Goal: Transaction & Acquisition: Purchase product/service

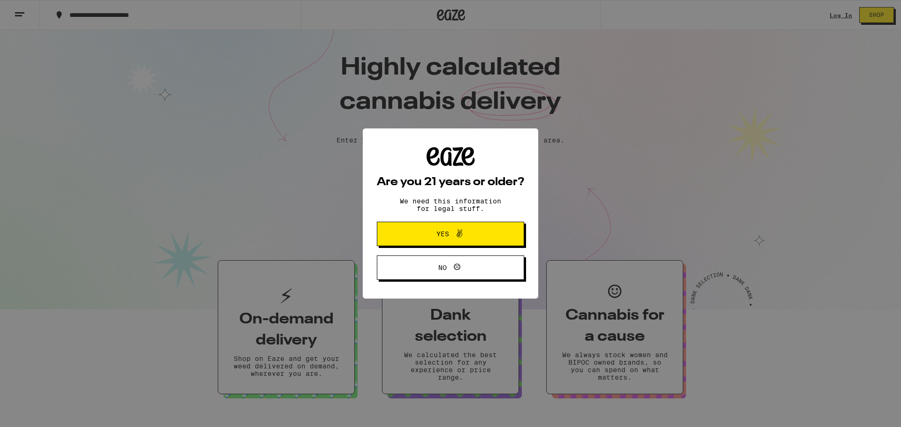
click at [473, 231] on span "Yes" at bounding box center [450, 234] width 71 height 12
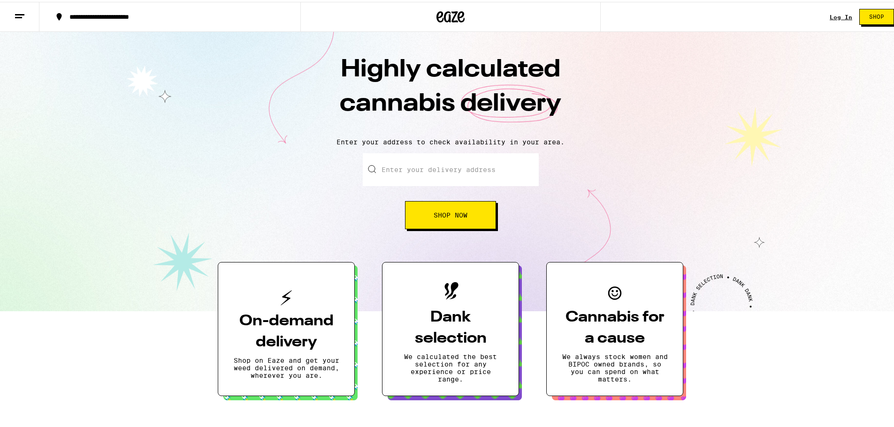
click at [834, 17] on link "Log In" at bounding box center [841, 15] width 23 height 6
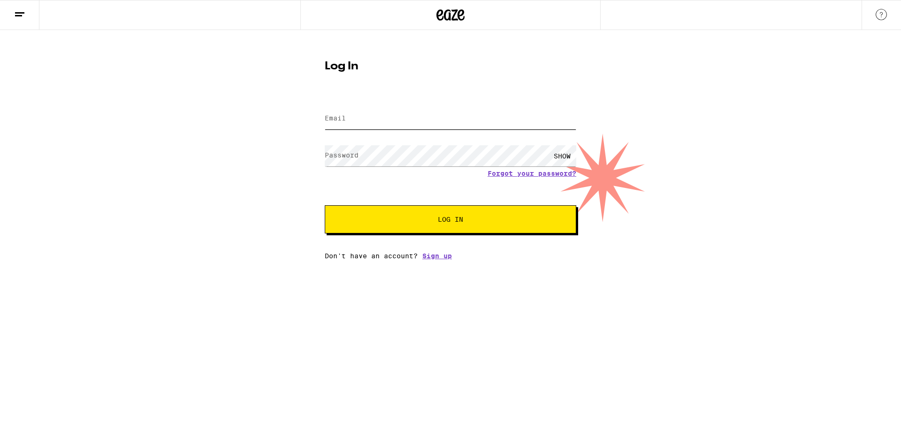
type input "[EMAIL_ADDRESS][DOMAIN_NAME]"
click at [471, 221] on span "Log In" at bounding box center [450, 219] width 175 height 7
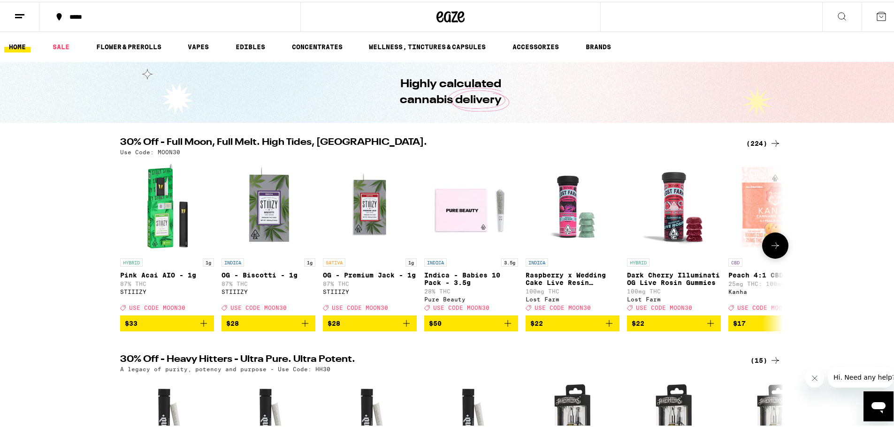
click at [775, 250] on icon at bounding box center [775, 243] width 11 height 11
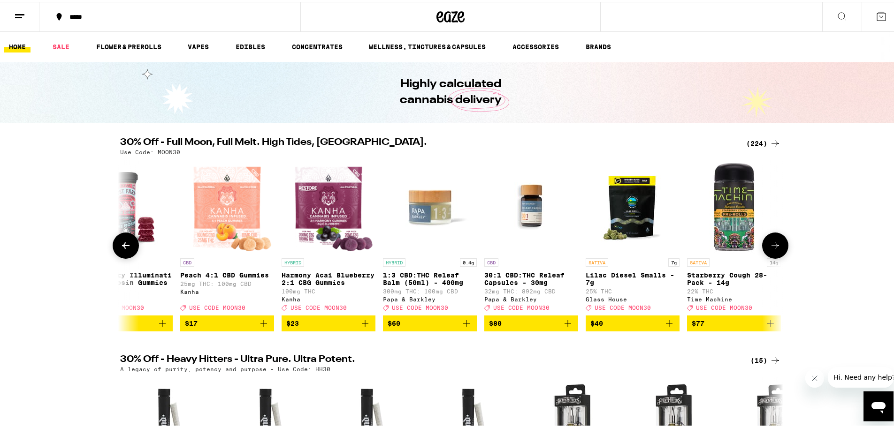
scroll to position [0, 558]
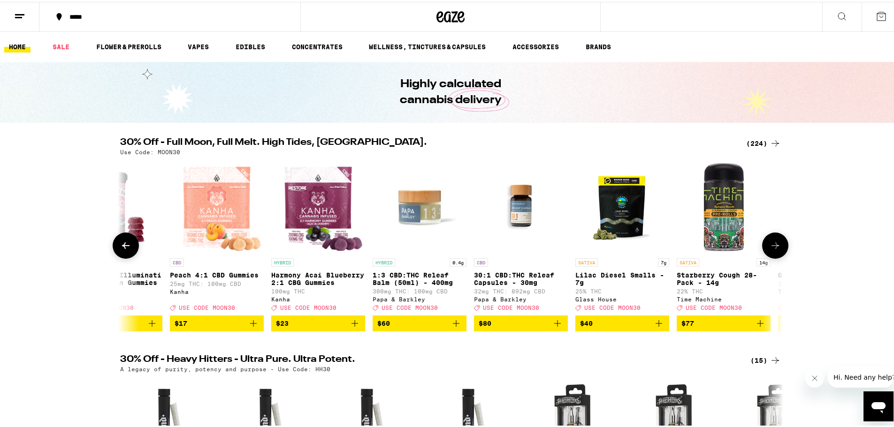
click at [775, 250] on icon at bounding box center [775, 243] width 11 height 11
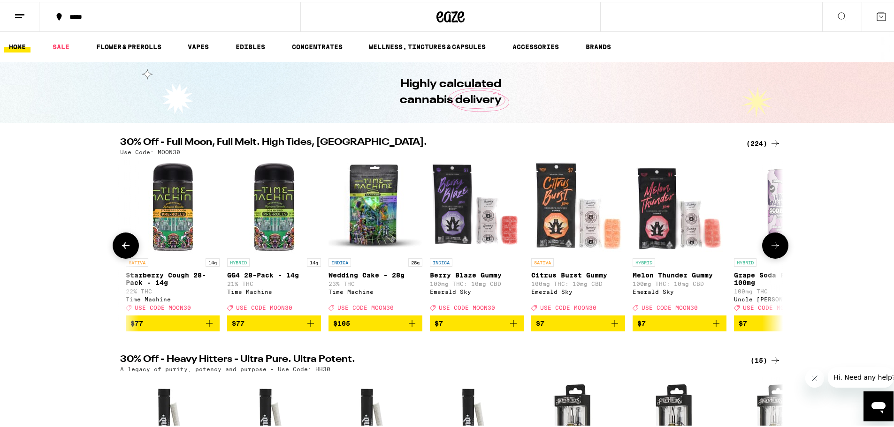
scroll to position [0, 1117]
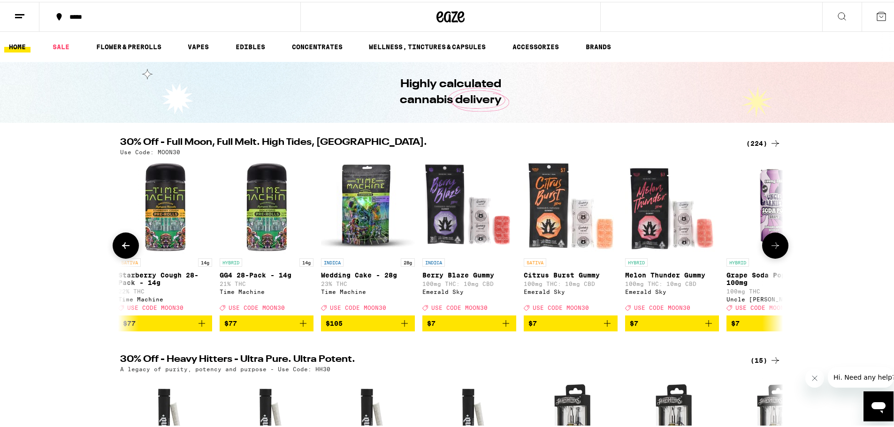
click at [775, 250] on icon at bounding box center [775, 243] width 11 height 11
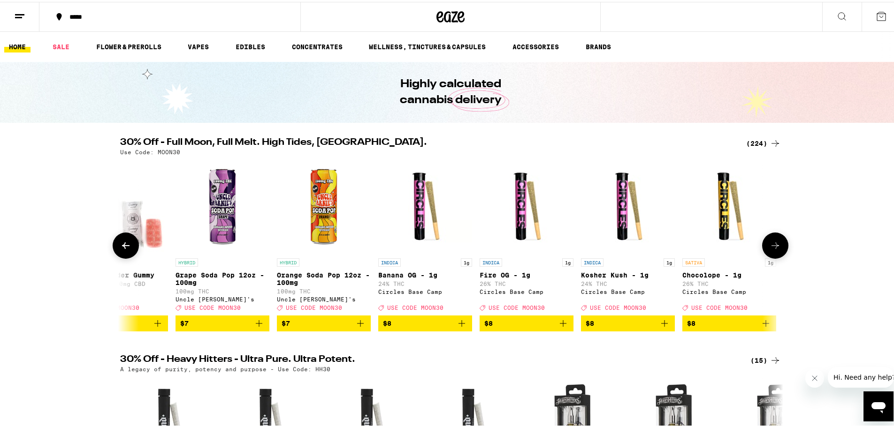
scroll to position [0, 1675]
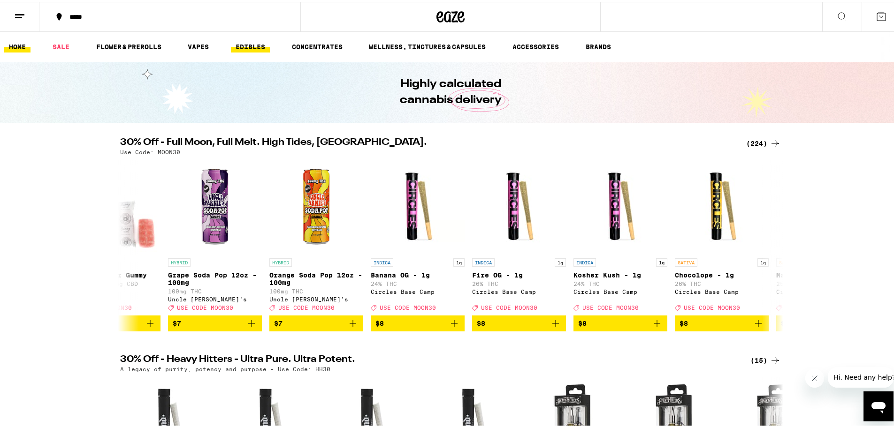
click at [251, 44] on link "EDIBLES" at bounding box center [250, 44] width 39 height 11
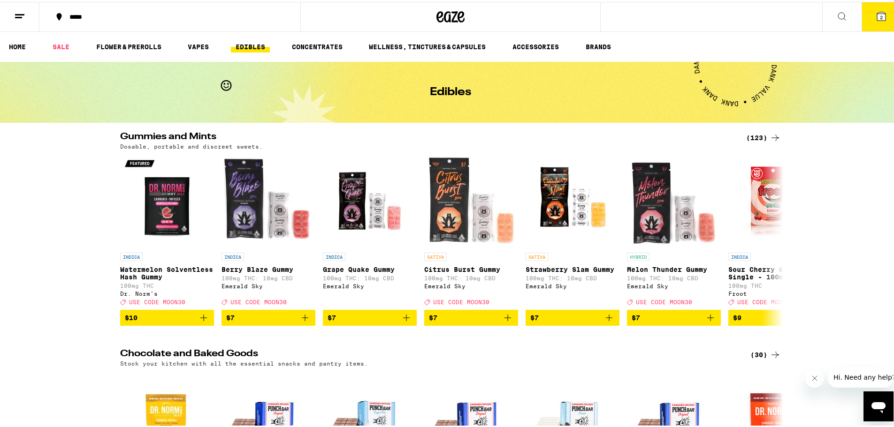
click at [614, 14] on div "***** 2" at bounding box center [450, 15] width 901 height 30
click at [637, 17] on div "***** 2" at bounding box center [450, 15] width 901 height 30
click at [256, 45] on link "EDIBLES" at bounding box center [250, 44] width 39 height 11
click at [171, 15] on div "*****" at bounding box center [175, 15] width 220 height 7
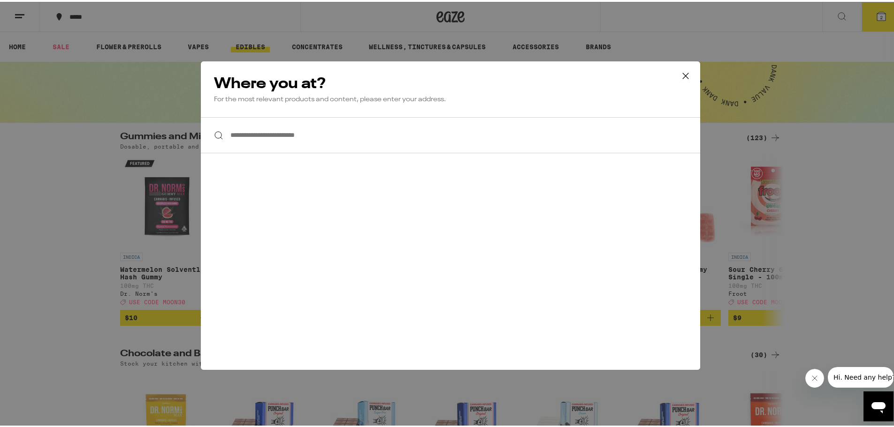
click at [682, 73] on icon at bounding box center [685, 74] width 14 height 14
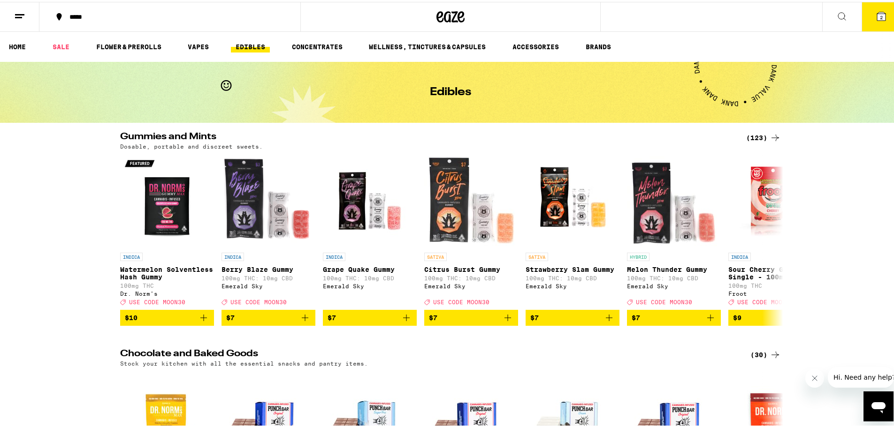
click at [645, 15] on div "***** 2" at bounding box center [450, 15] width 901 height 30
click at [722, 18] on div "***** 2" at bounding box center [450, 15] width 901 height 30
click at [836, 18] on icon at bounding box center [841, 14] width 11 height 11
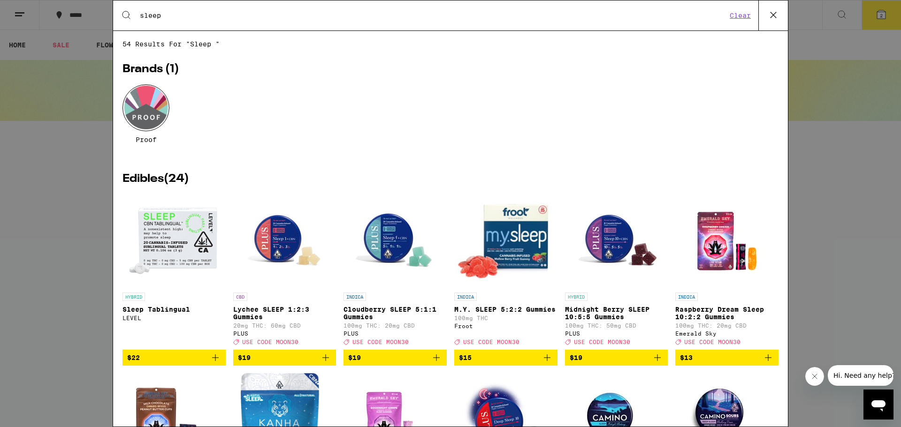
type input "sleep"
click at [337, 89] on div "Proof" at bounding box center [450, 120] width 656 height 73
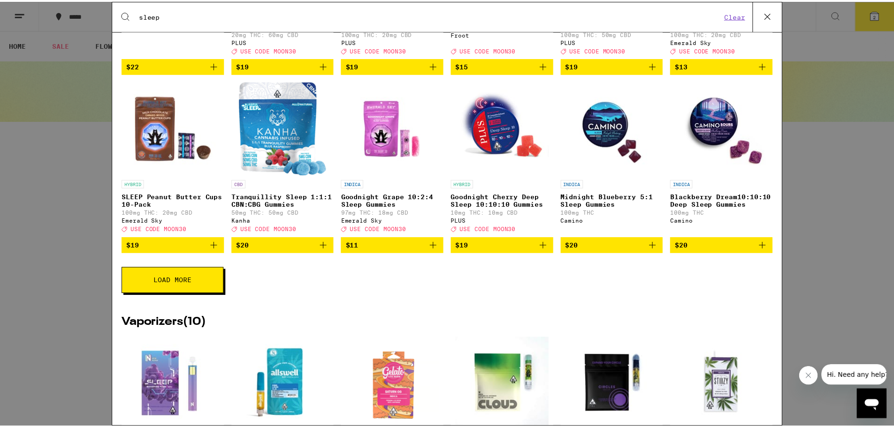
scroll to position [188, 0]
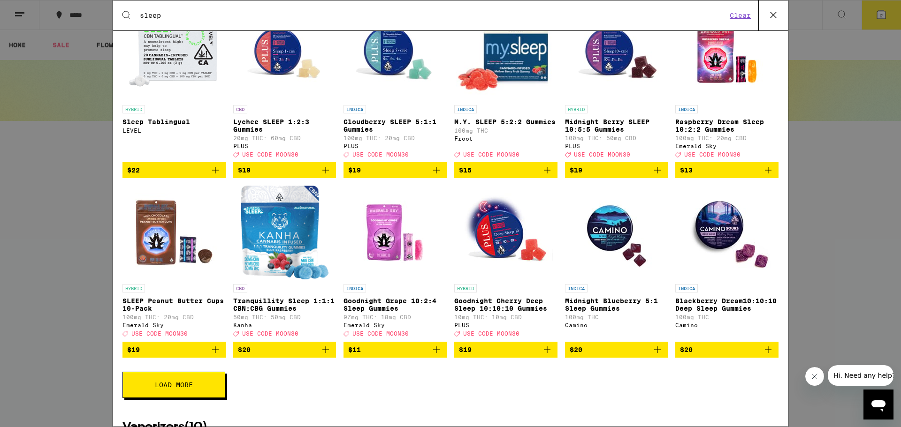
click at [491, 311] on p "Goodnight Cherry Deep Sleep 10:10:10 Gummies" at bounding box center [505, 304] width 103 height 15
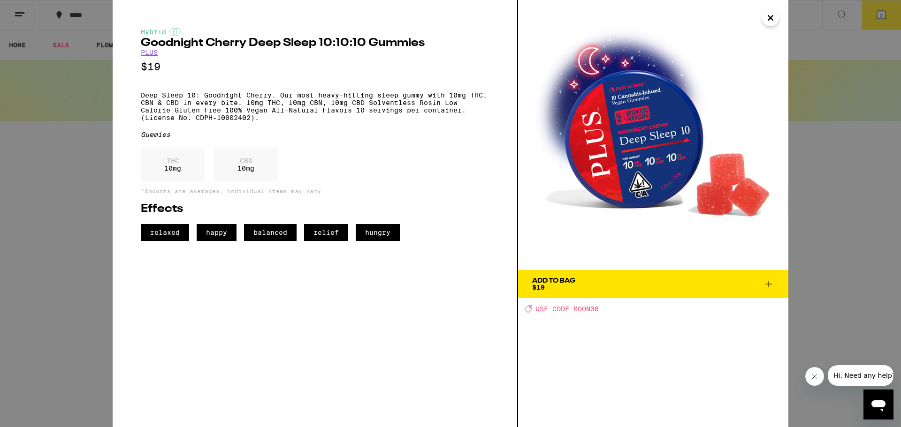
click at [634, 285] on span "Add To Bag $19" at bounding box center [653, 284] width 242 height 13
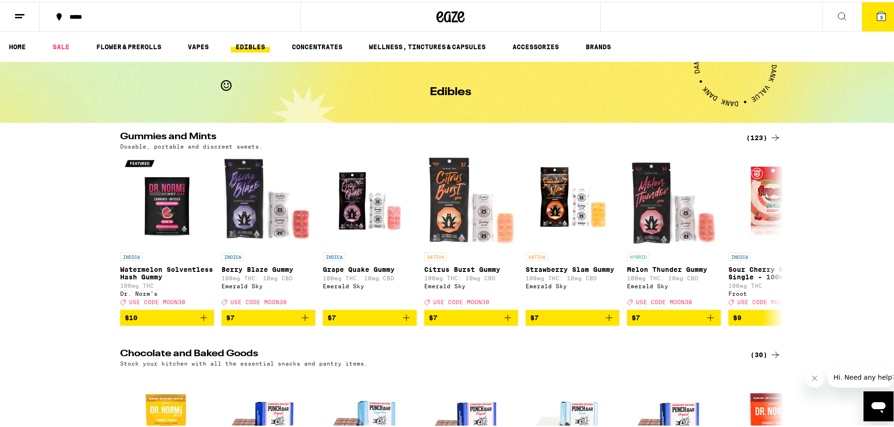
click at [833, 7] on button at bounding box center [841, 15] width 39 height 30
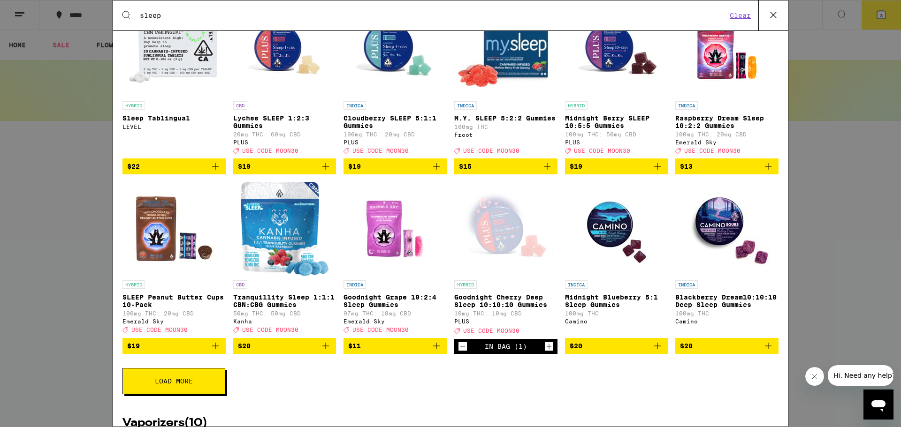
scroll to position [188, 0]
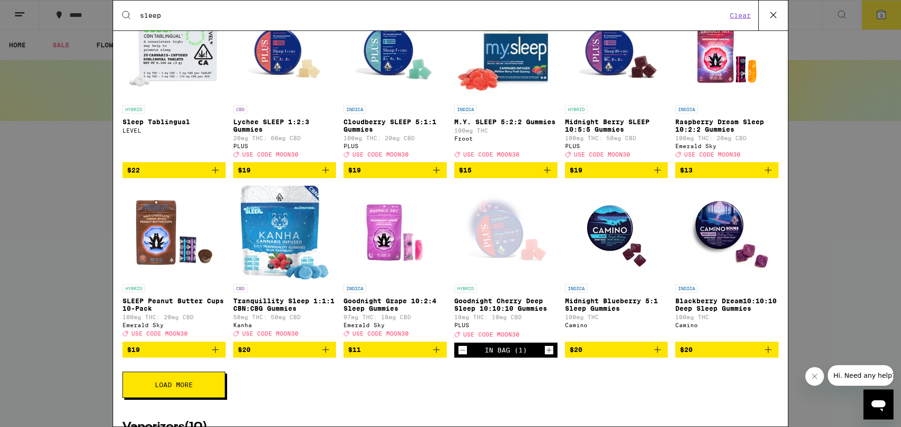
click at [385, 356] on span "$11" at bounding box center [395, 349] width 94 height 11
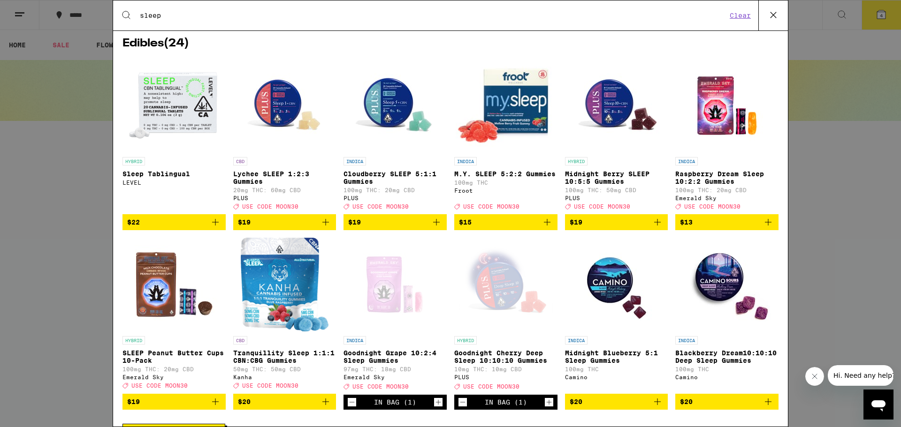
scroll to position [0, 0]
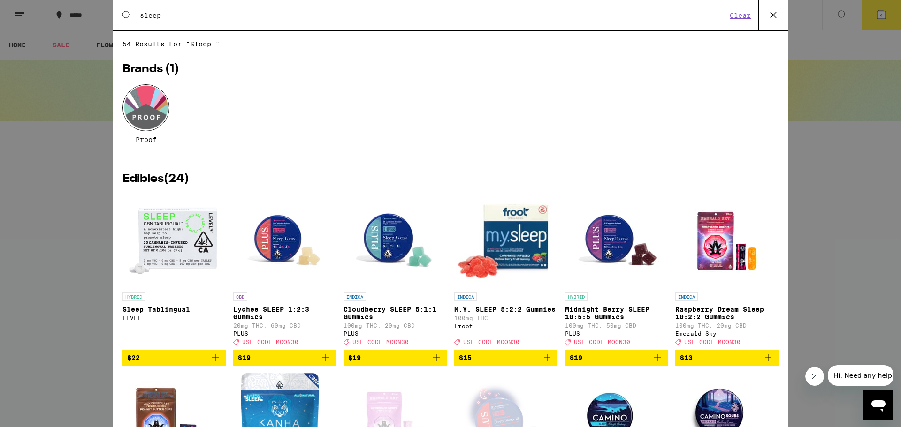
click at [169, 13] on input "sleep" at bounding box center [432, 15] width 587 height 8
drag, startPoint x: 169, startPoint y: 13, endPoint x: 129, endPoint y: 12, distance: 39.9
click at [129, 12] on div "Search for Products sleep Clear" at bounding box center [450, 15] width 675 height 30
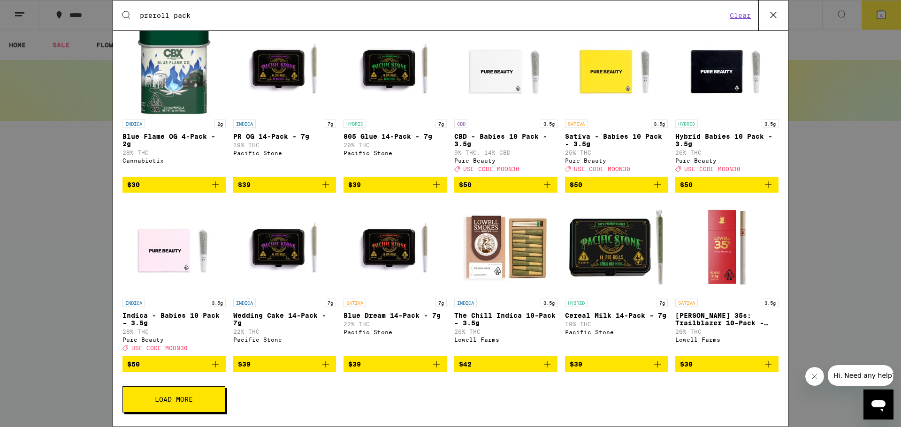
scroll to position [70, 0]
type input "preroll pack"
click at [296, 179] on span "$39" at bounding box center [285, 184] width 94 height 11
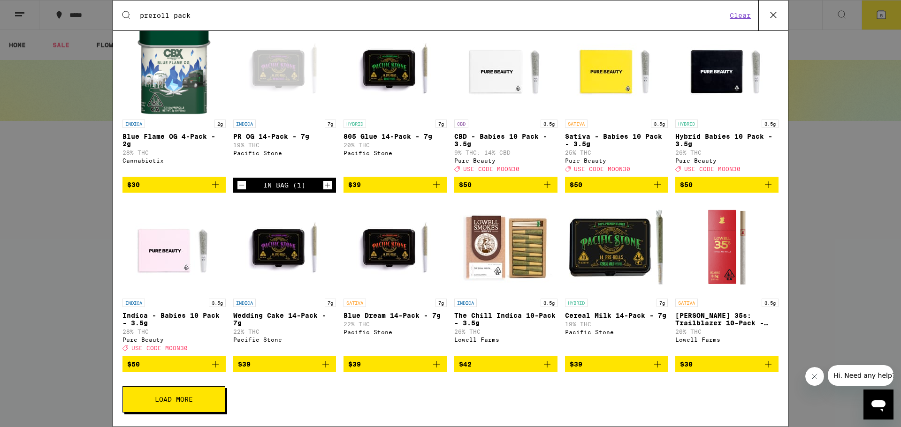
click at [242, 180] on icon "Decrement" at bounding box center [241, 185] width 8 height 11
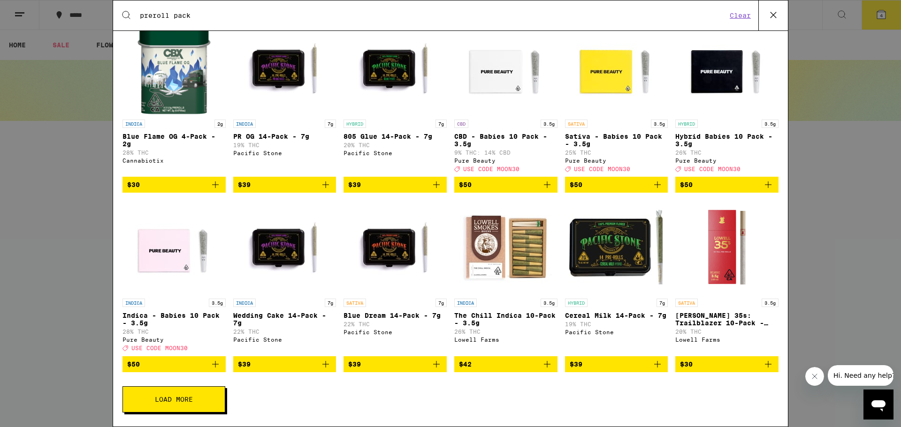
click at [284, 362] on span "$39" at bounding box center [285, 364] width 94 height 11
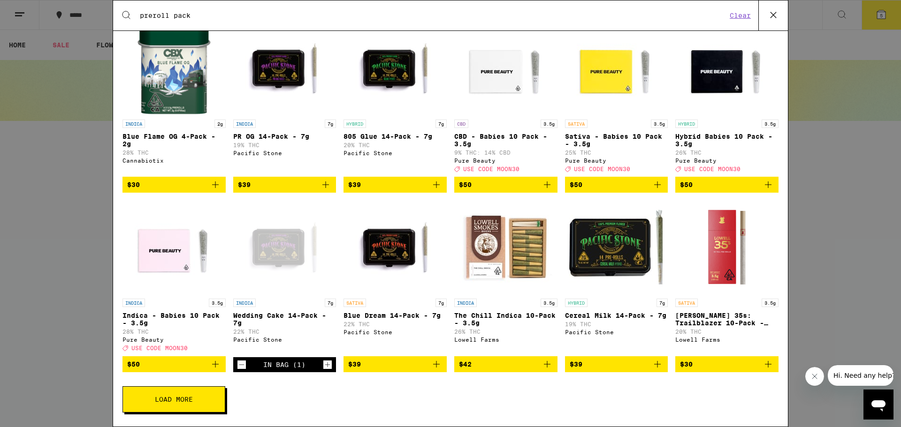
click at [198, 396] on button "Load More" at bounding box center [173, 400] width 103 height 26
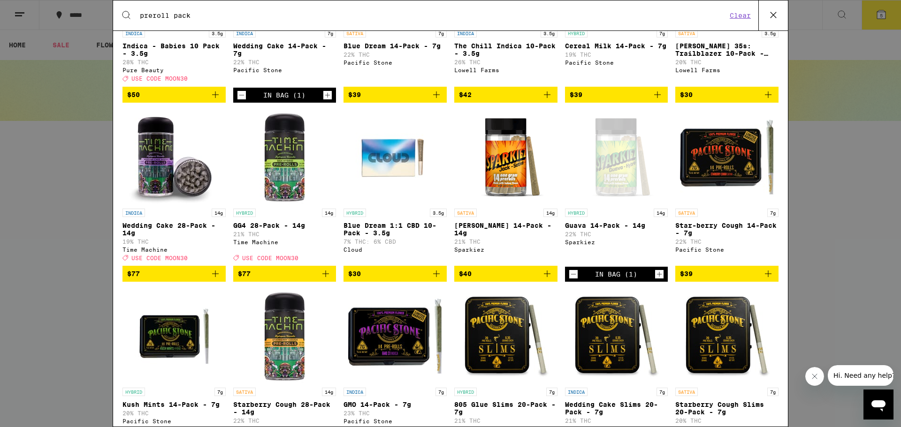
scroll to position [442, 0]
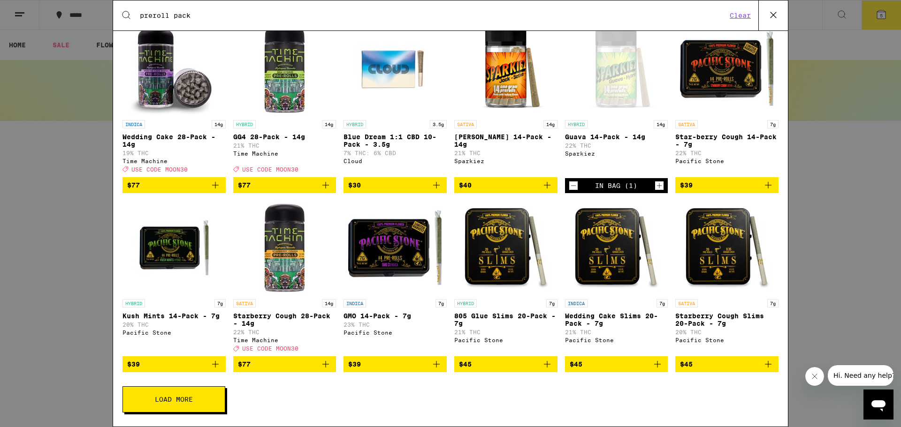
click at [198, 403] on button "Load More" at bounding box center [173, 400] width 103 height 26
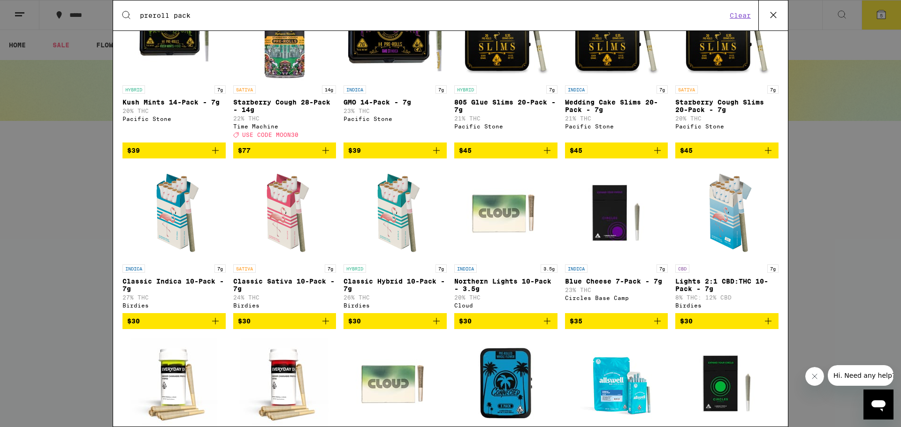
scroll to position [723, 0]
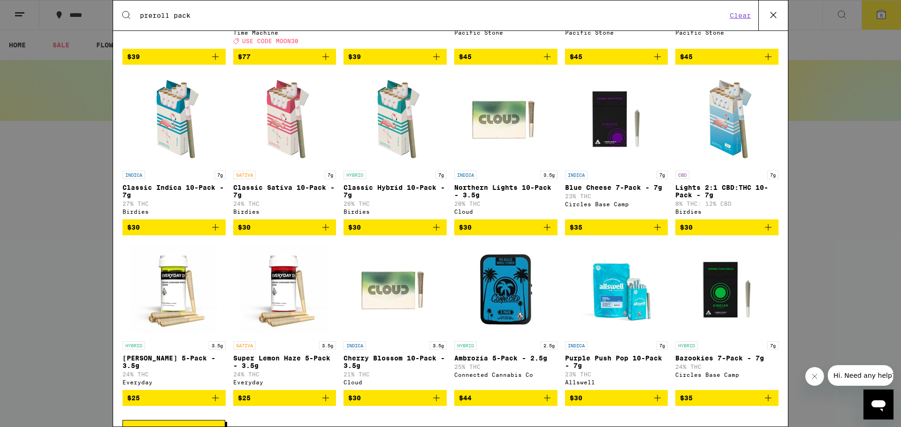
click at [392, 233] on span "$30" at bounding box center [395, 227] width 94 height 11
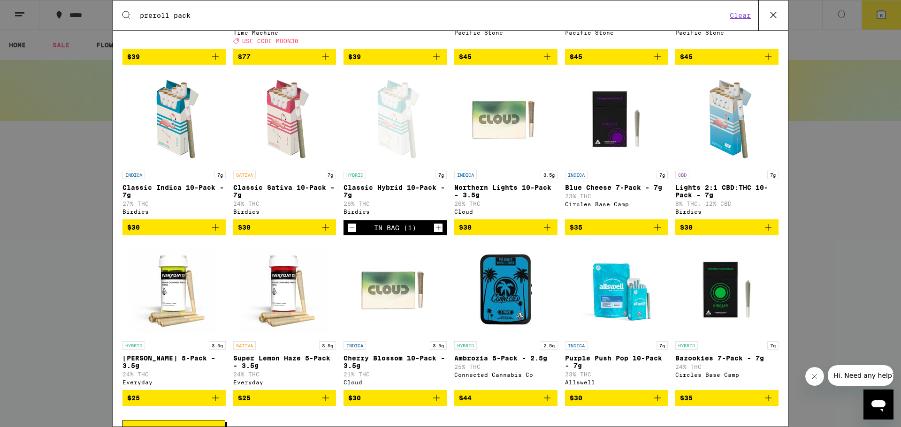
click at [183, 233] on span "$30" at bounding box center [174, 227] width 94 height 11
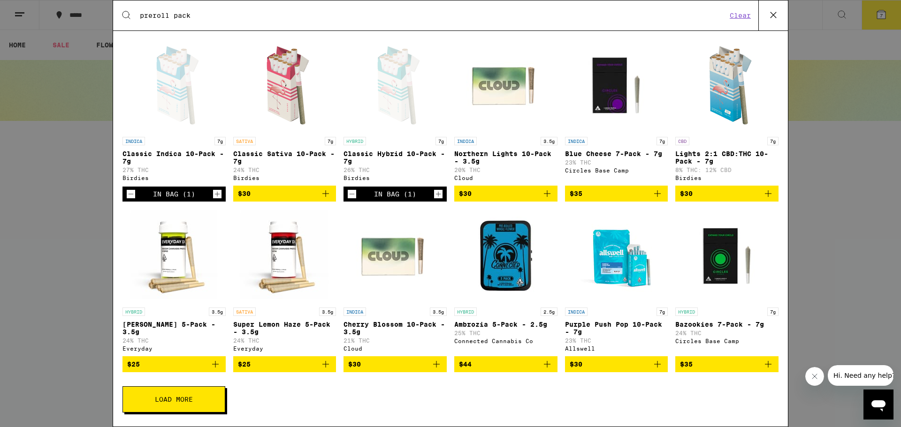
scroll to position [793, 0]
click at [186, 406] on button "Load More" at bounding box center [173, 400] width 103 height 26
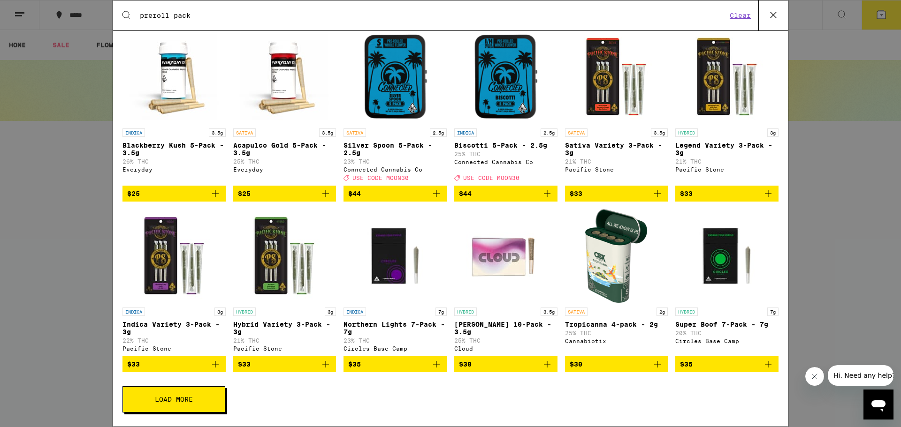
scroll to position [1155, 0]
click at [188, 402] on span "Load More" at bounding box center [174, 399] width 38 height 7
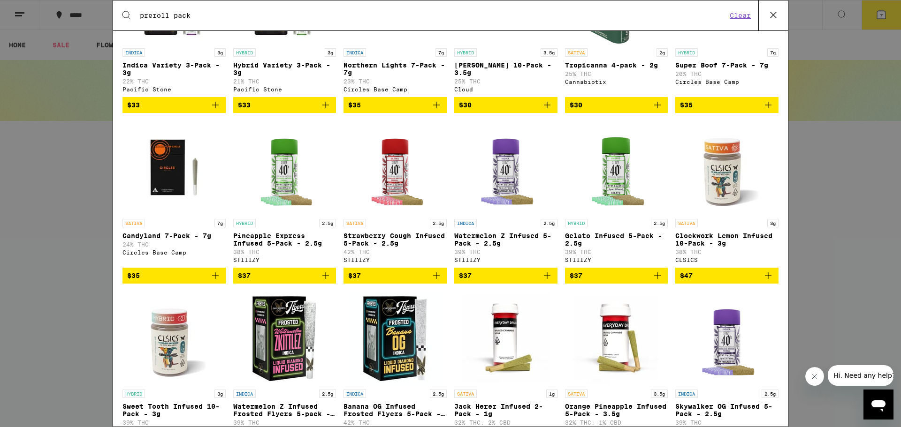
scroll to position [1507, 0]
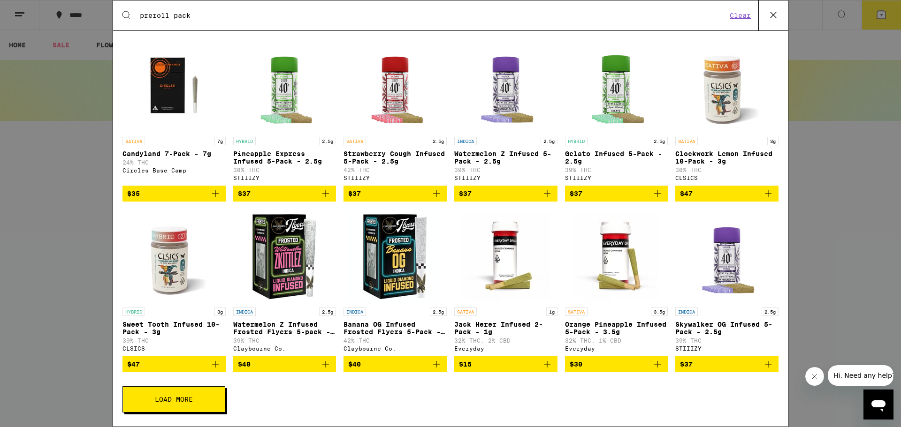
click at [189, 400] on span "Load More" at bounding box center [174, 399] width 38 height 7
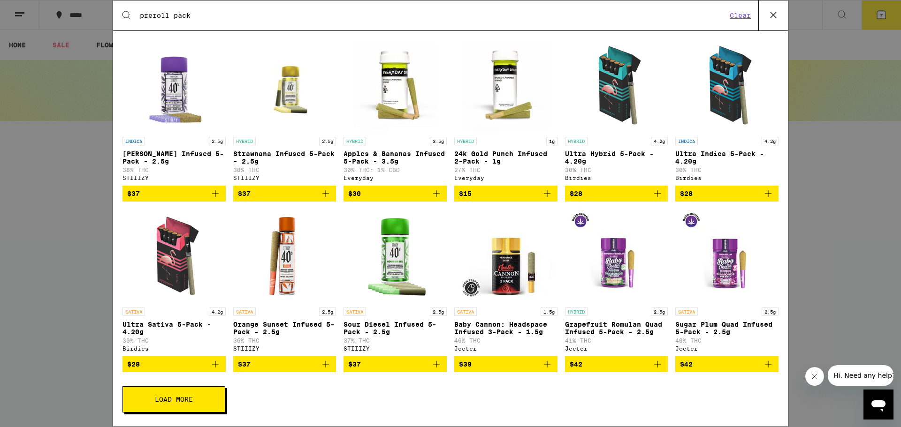
scroll to position [1812, 0]
click at [618, 199] on span "$28" at bounding box center [617, 193] width 94 height 11
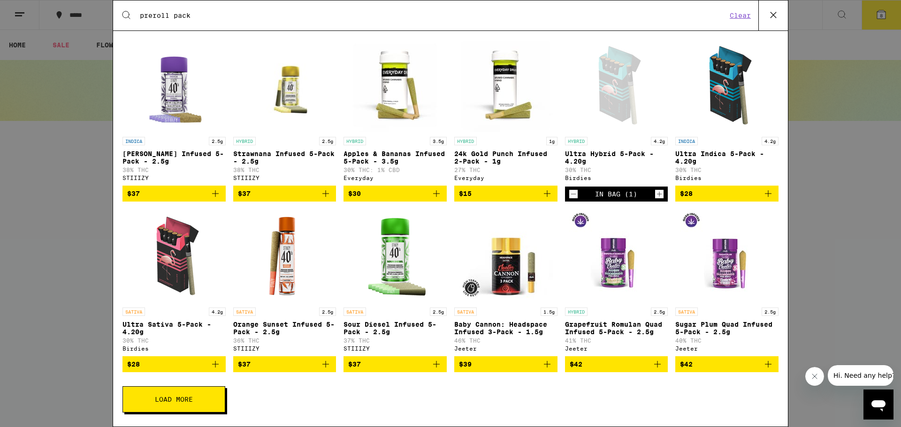
click at [73, 18] on div "Search for Products preroll pack Clear 95 results for "preroll pack" Prerolls (…" at bounding box center [450, 213] width 901 height 427
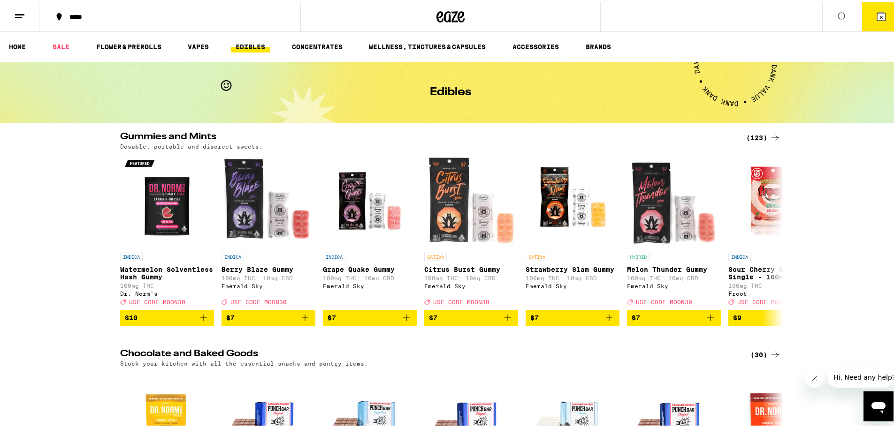
click at [98, 15] on div "*****" at bounding box center [175, 15] width 220 height 7
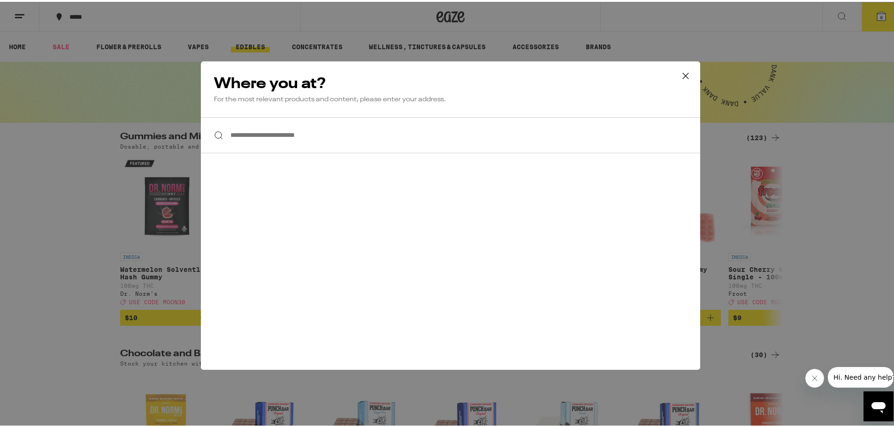
click at [232, 134] on input "**********" at bounding box center [450, 133] width 499 height 36
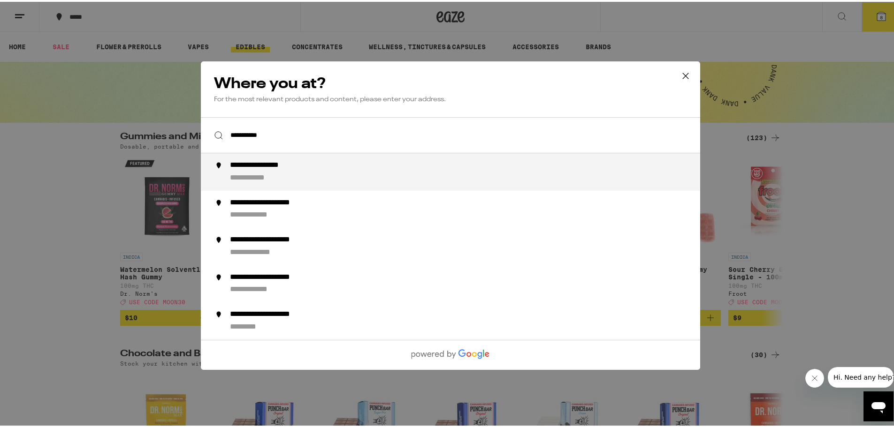
click at [284, 164] on div "**********" at bounding box center [271, 164] width 83 height 10
type input "**********"
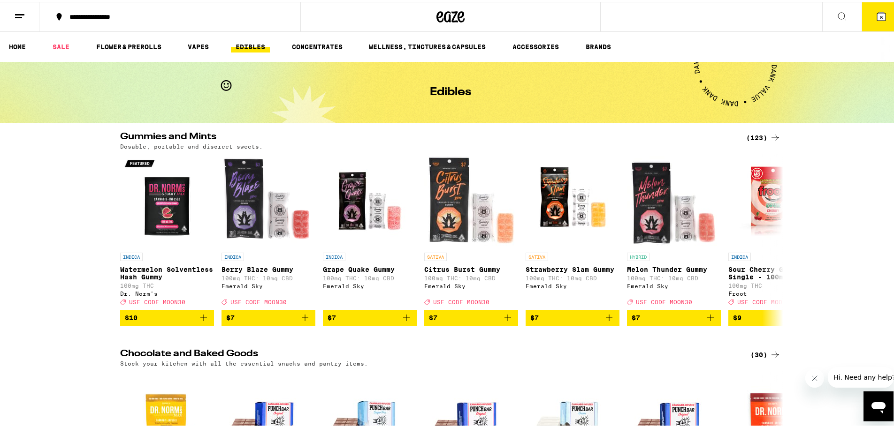
click at [877, 16] on icon at bounding box center [881, 14] width 8 height 8
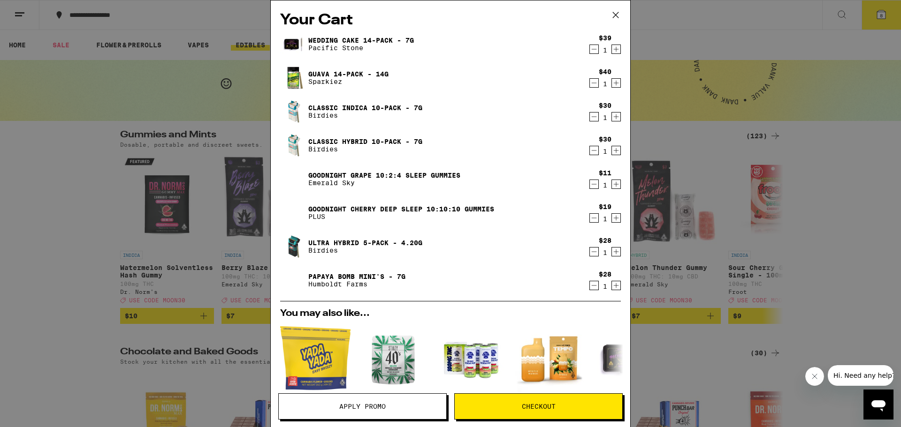
click at [590, 82] on icon "Decrement" at bounding box center [594, 82] width 8 height 11
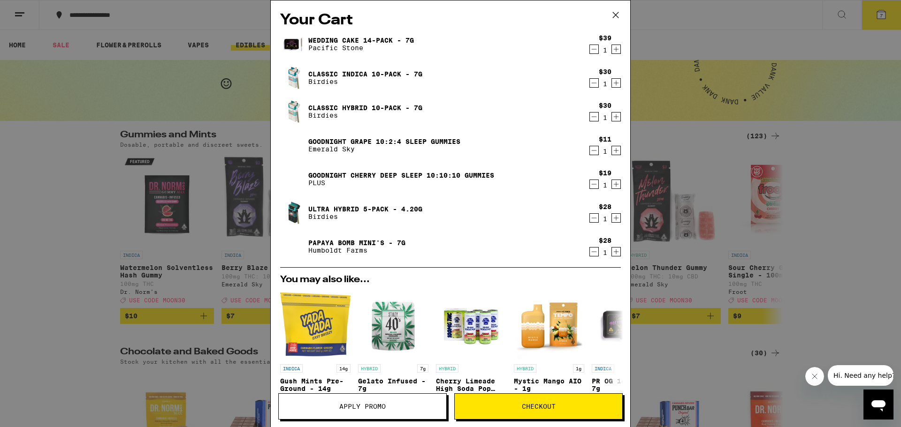
click at [590, 51] on icon "Decrement" at bounding box center [594, 49] width 8 height 11
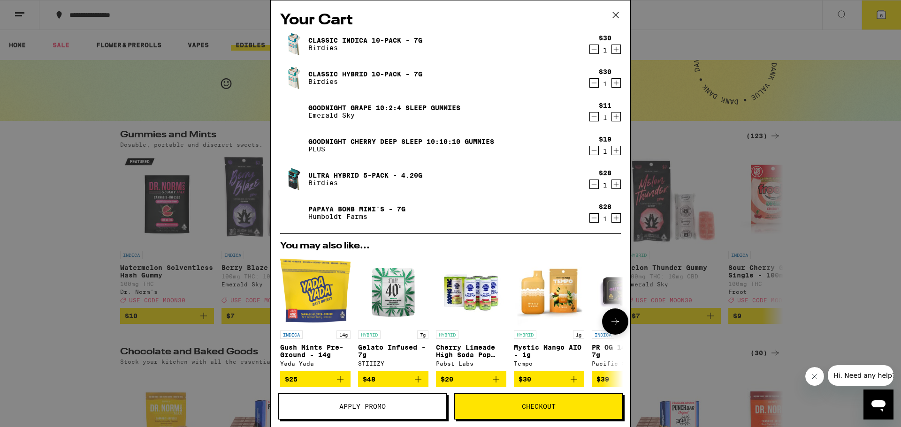
click at [540, 384] on span "$30" at bounding box center [548, 379] width 61 height 11
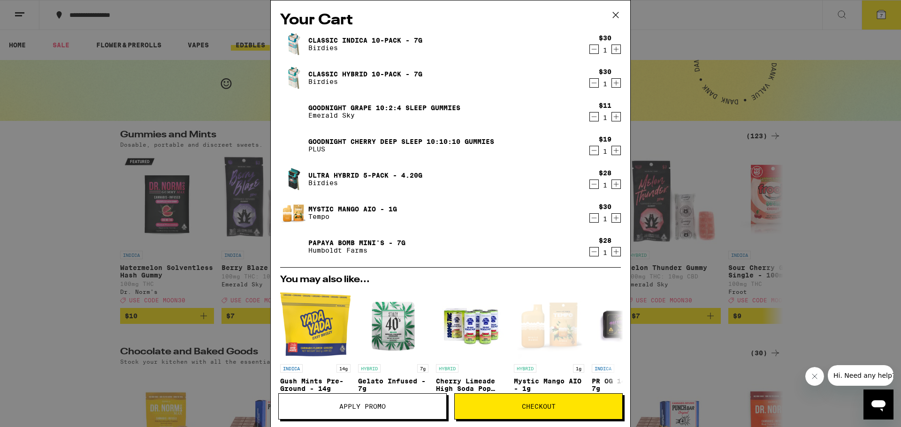
click at [365, 241] on link "Papaya Bomb Mini's - 7g" at bounding box center [356, 243] width 97 height 8
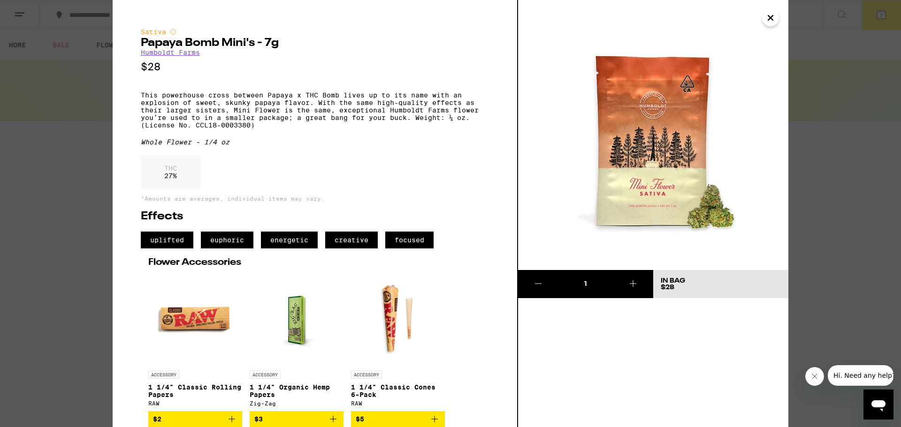
click at [771, 18] on icon "Close" at bounding box center [770, 17] width 5 height 5
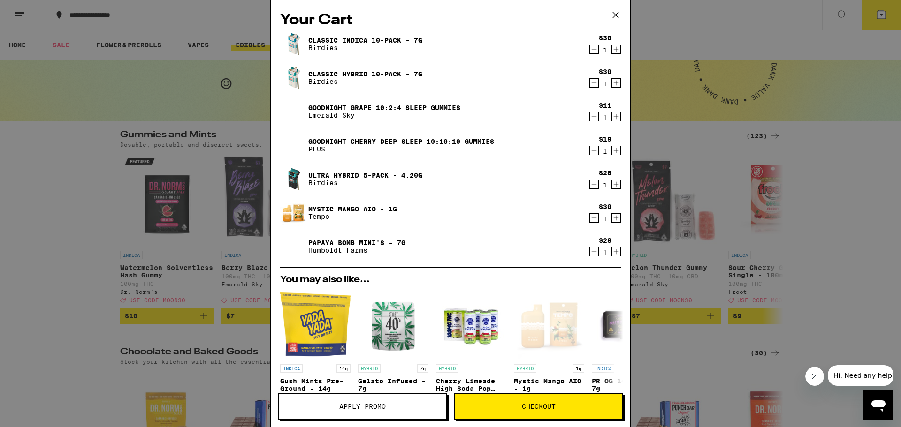
click at [368, 406] on span "Apply Promo" at bounding box center [362, 407] width 46 height 7
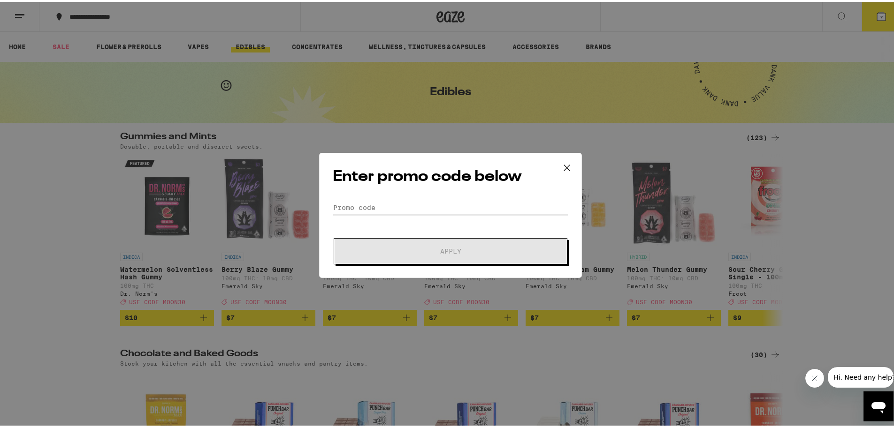
click at [352, 210] on input "Promo Code" at bounding box center [451, 206] width 236 height 14
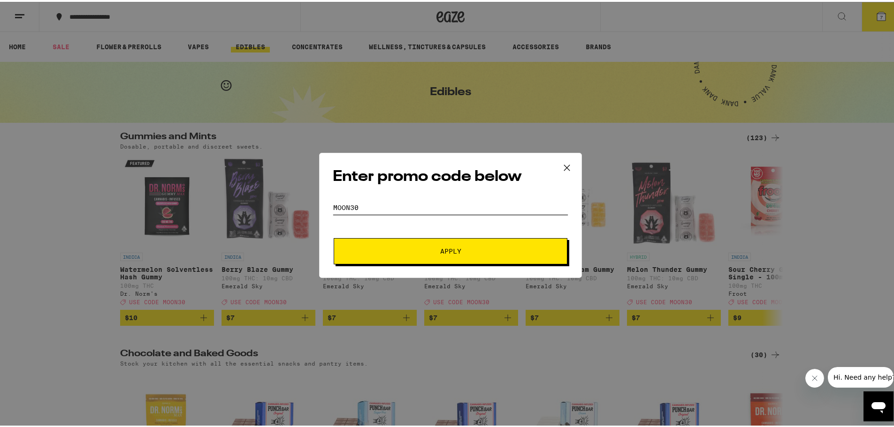
type input "moon30"
click at [398, 251] on span "Apply" at bounding box center [450, 249] width 169 height 7
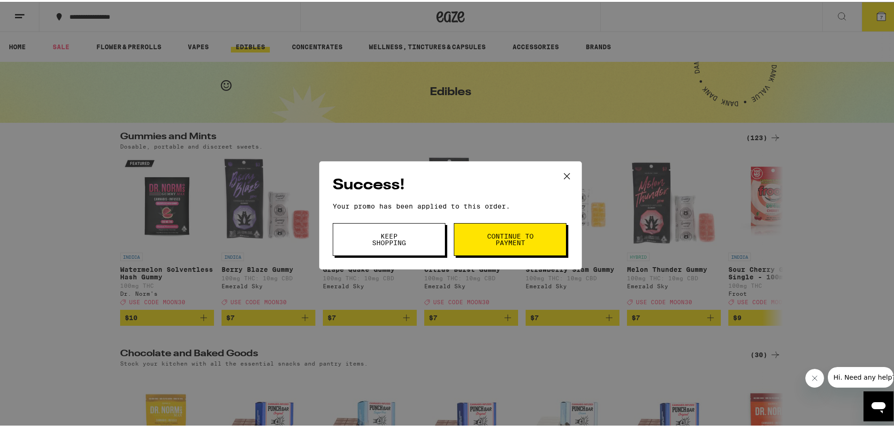
click at [505, 244] on span "Continue to payment" at bounding box center [510, 237] width 48 height 13
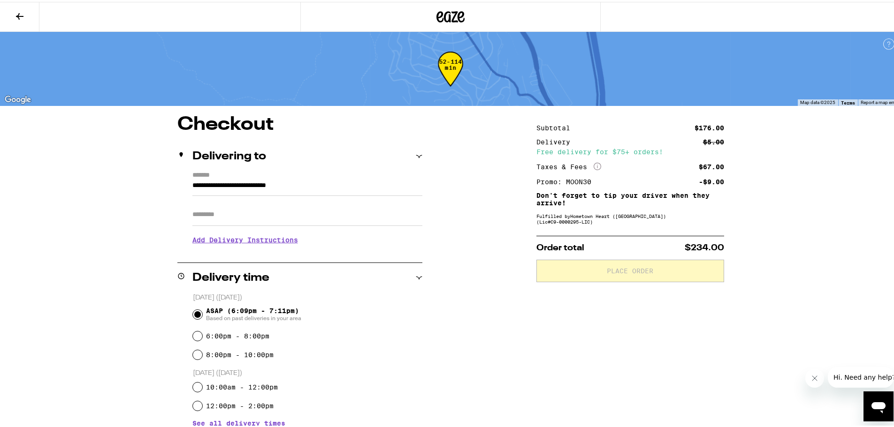
click at [17, 13] on icon at bounding box center [19, 14] width 11 height 11
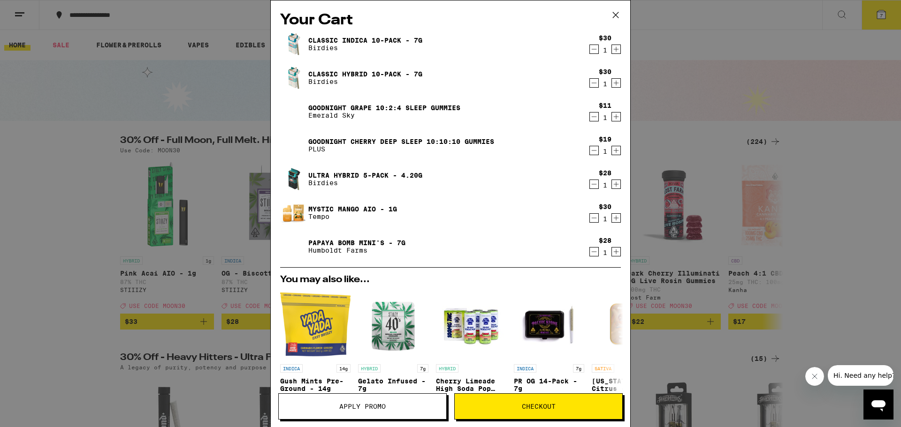
click at [590, 82] on icon "Decrement" at bounding box center [594, 82] width 8 height 11
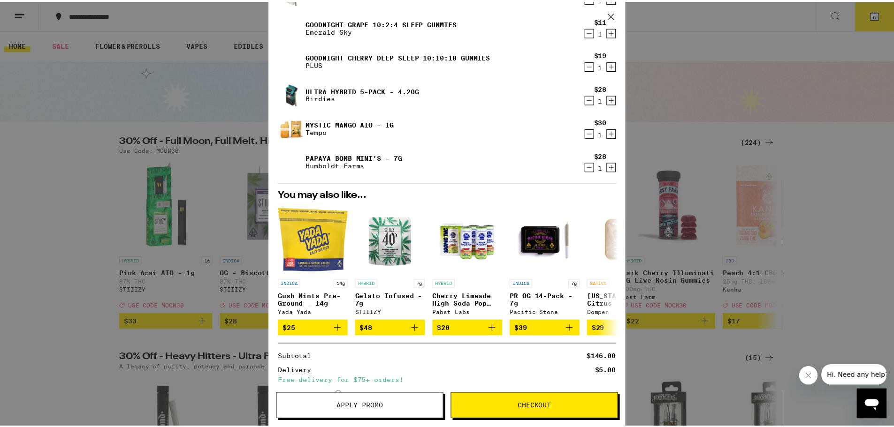
scroll to position [141, 0]
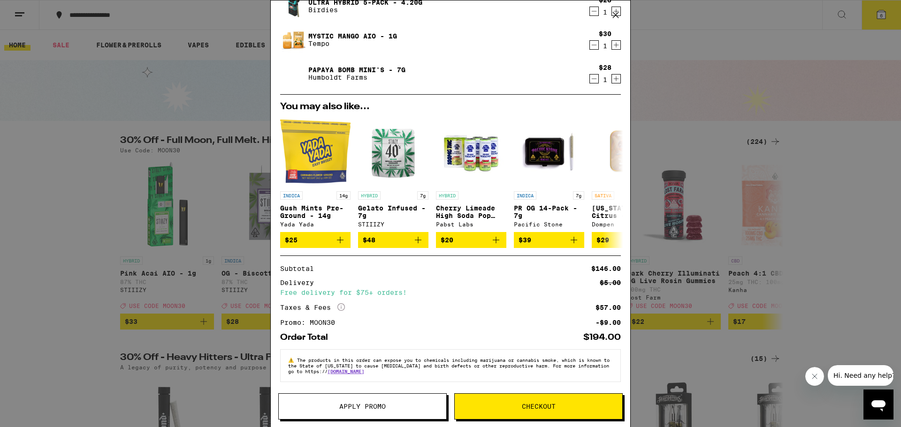
click at [544, 405] on span "Checkout" at bounding box center [539, 407] width 34 height 7
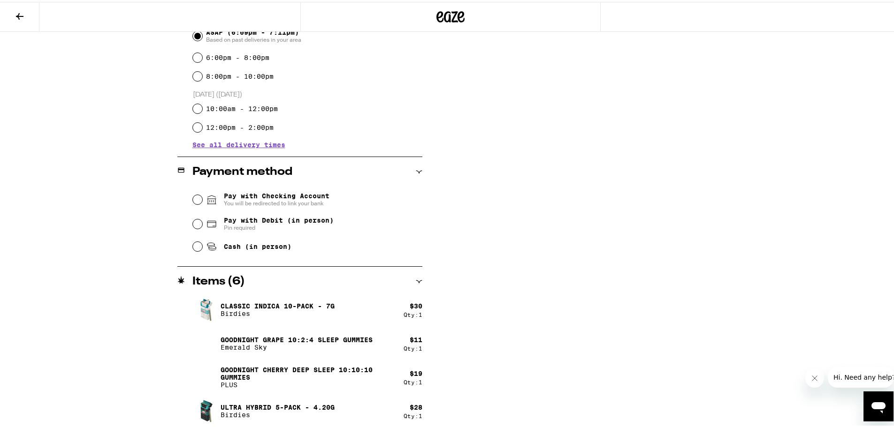
scroll to position [282, 0]
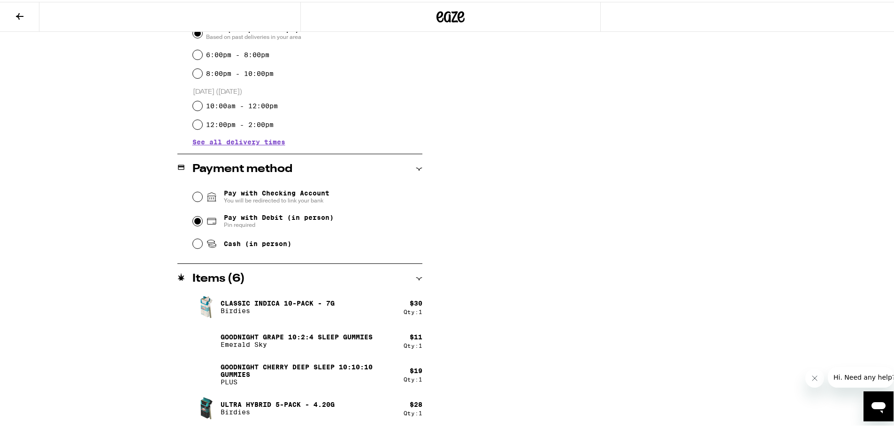
click at [195, 221] on input "Pay with Debit (in person) Pin required" at bounding box center [197, 219] width 9 height 9
radio input "true"
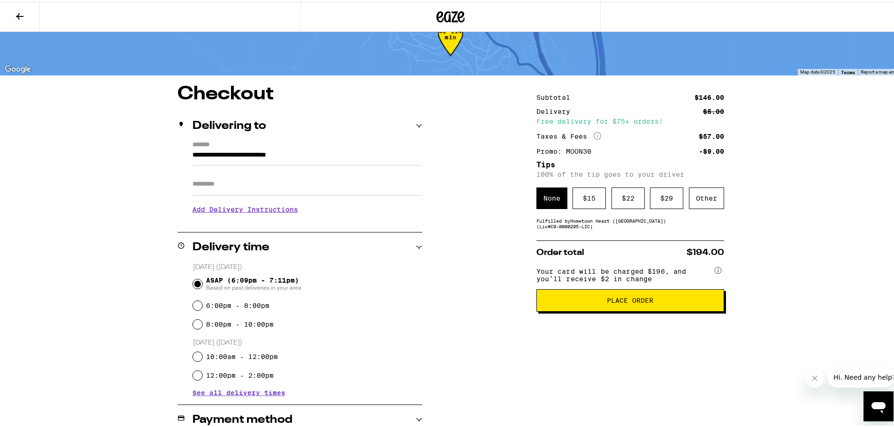
scroll to position [21, 0]
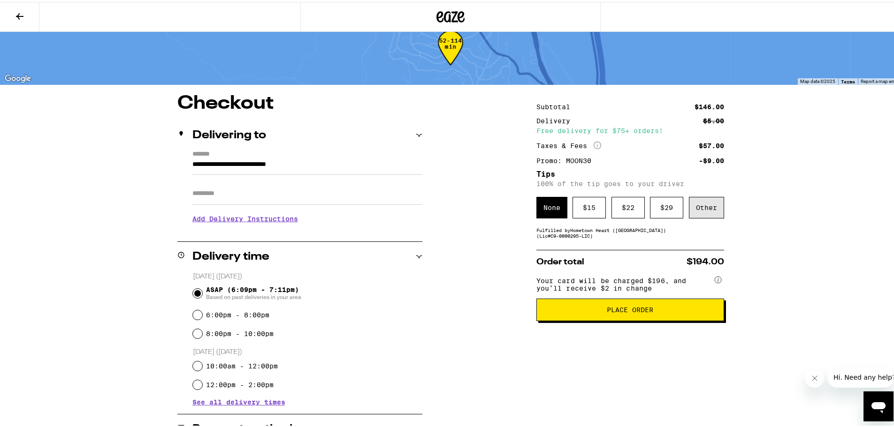
click at [705, 204] on div "Other" at bounding box center [706, 206] width 35 height 22
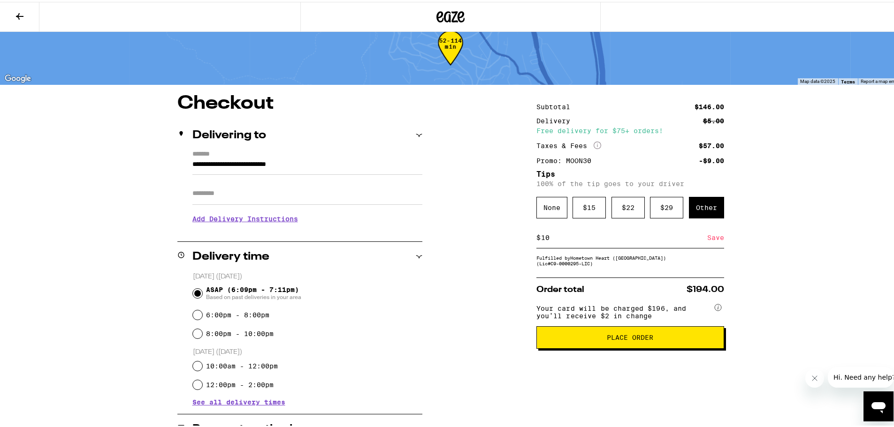
type input "10"
click at [715, 238] on div "Save" at bounding box center [715, 236] width 17 height 21
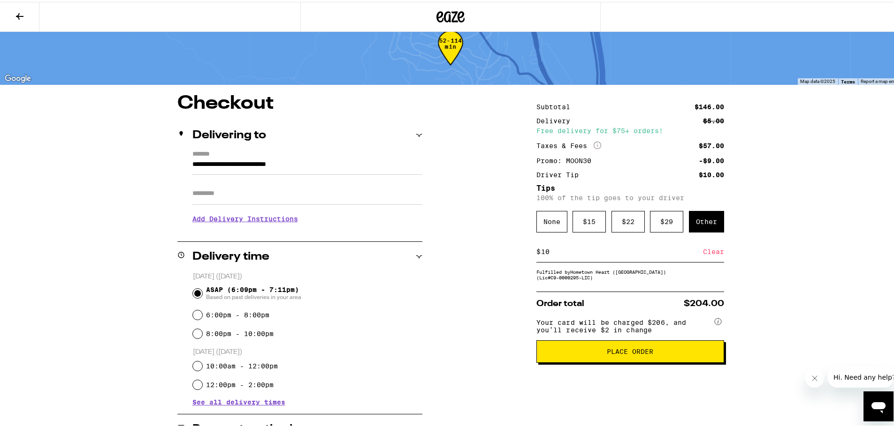
click at [632, 353] on span "Place Order" at bounding box center [630, 350] width 46 height 7
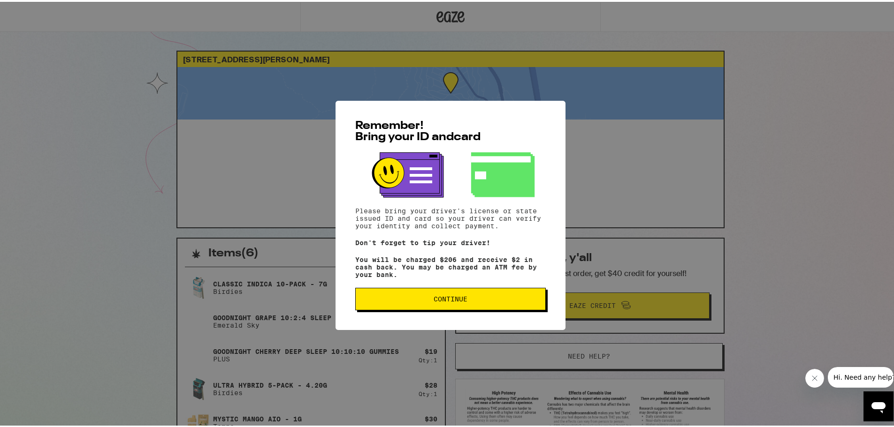
click at [447, 298] on span "Continue" at bounding box center [451, 297] width 34 height 7
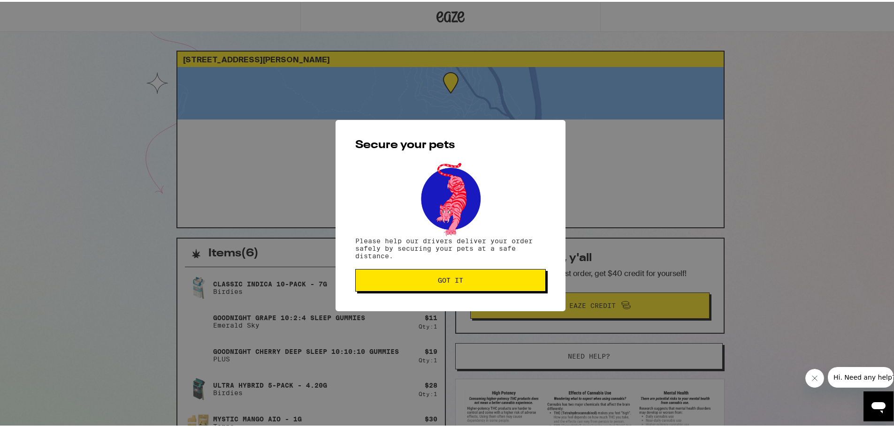
click at [456, 277] on span "Got it" at bounding box center [450, 278] width 25 height 7
